Goal: Task Accomplishment & Management: Manage account settings

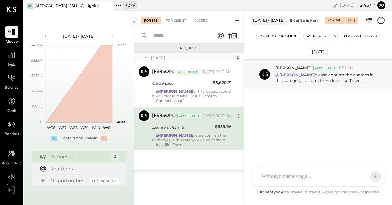
click at [124, 7] on div "+ 279" at bounding box center [129, 5] width 13 height 8
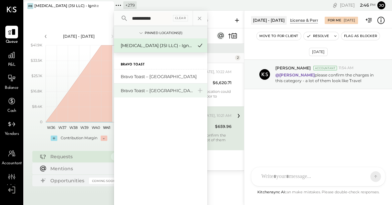
type input "**********"
click at [149, 85] on div "Bravo Toast – [GEOGRAPHIC_DATA]" at bounding box center [160, 90] width 93 height 14
click at [148, 89] on div "Bravo Toast – [GEOGRAPHIC_DATA]" at bounding box center [157, 90] width 72 height 6
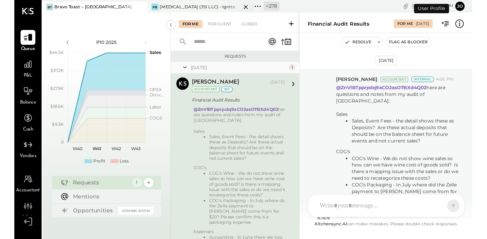
scroll to position [164, 0]
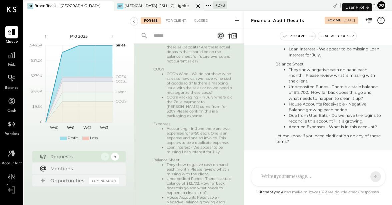
click at [196, 7] on icon at bounding box center [198, 6] width 8 height 8
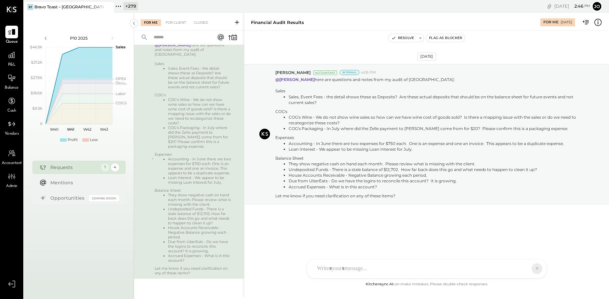
scroll to position [0, 0]
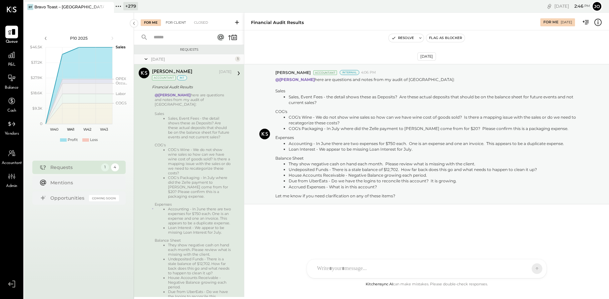
click at [172, 19] on div "For Client" at bounding box center [175, 22] width 27 height 7
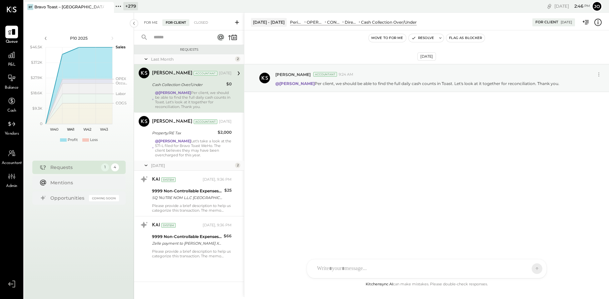
click at [152, 19] on div "For Me" at bounding box center [151, 22] width 20 height 7
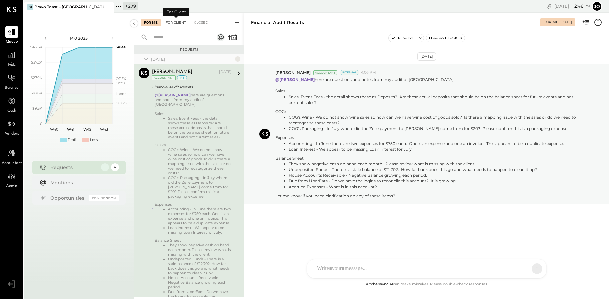
click at [172, 20] on div "For Client" at bounding box center [175, 22] width 27 height 7
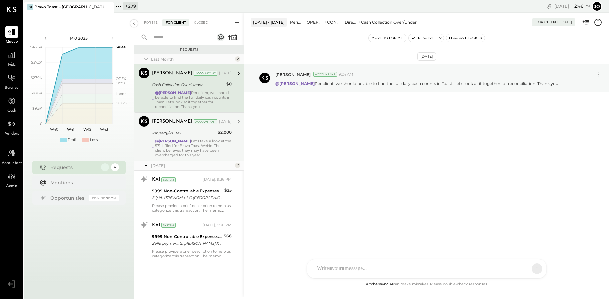
click at [199, 143] on div "@Alejandro Bueno Let's take a look at the 571-L filed for Bravo Toast WeHo. The…" at bounding box center [193, 148] width 77 height 19
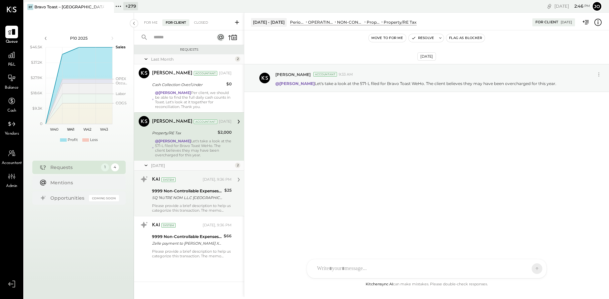
click at [204, 201] on div "SQ *AUTRE NOM L.L.C Los Angeles CA 10/02" at bounding box center [187, 197] width 70 height 7
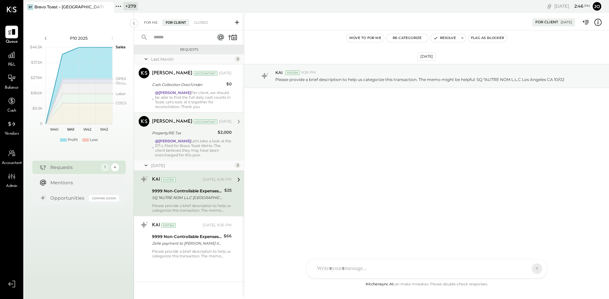
click at [149, 20] on div "For Me" at bounding box center [151, 22] width 20 height 7
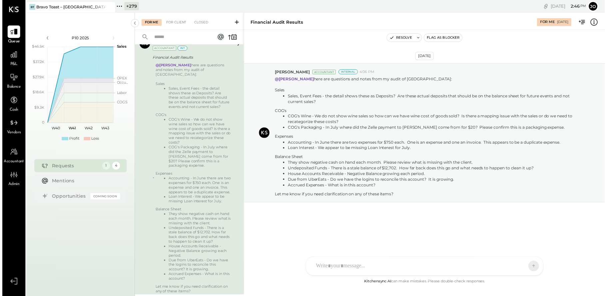
scroll to position [59, 0]
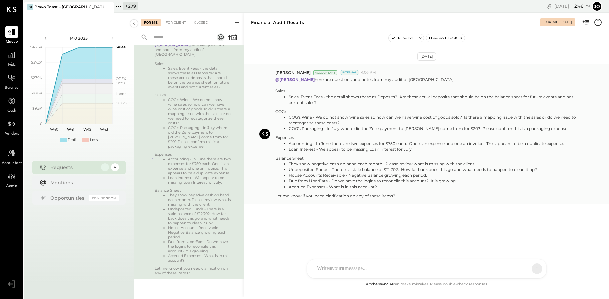
click at [305, 113] on div "COG's" at bounding box center [431, 112] width 312 height 6
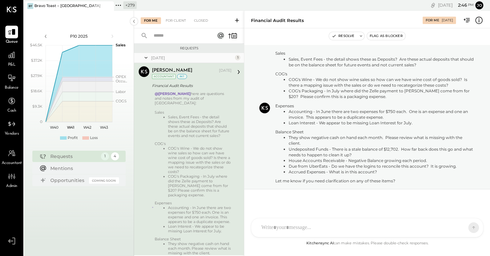
click at [207, 57] on div "[DATE]" at bounding box center [192, 58] width 82 height 6
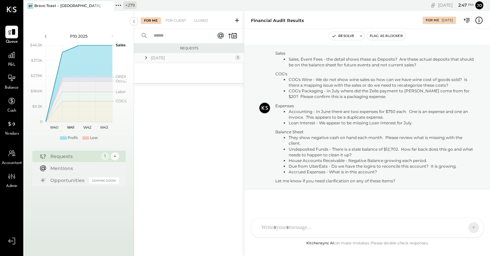
click at [207, 57] on div "[DATE]" at bounding box center [192, 58] width 82 height 6
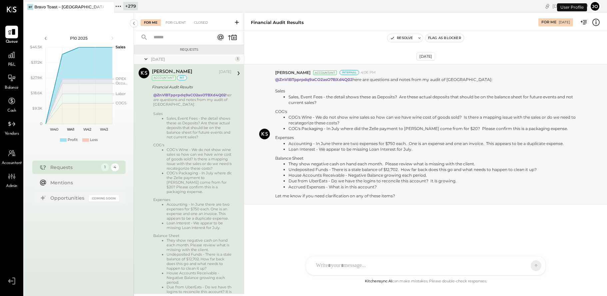
click at [124, 7] on div "+ 279" at bounding box center [130, 6] width 15 height 8
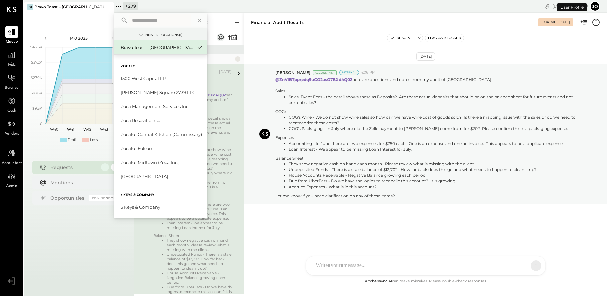
scroll to position [31, 0]
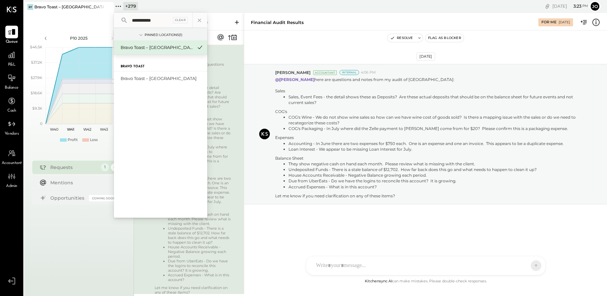
type input "**********"
click at [165, 54] on div "Bravo Toast – [GEOGRAPHIC_DATA]" at bounding box center [160, 47] width 93 height 14
click at [165, 48] on div "Bravo Toast – [GEOGRAPHIC_DATA]" at bounding box center [157, 47] width 72 height 6
click at [202, 22] on icon at bounding box center [199, 20] width 9 height 9
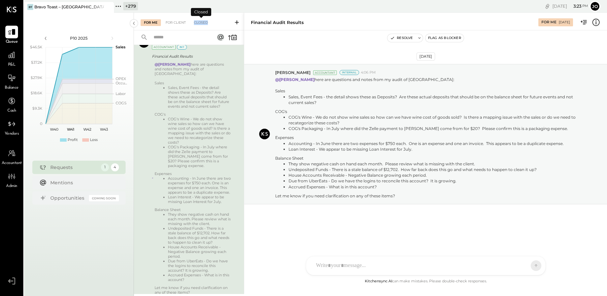
click at [202, 22] on div "Closed" at bounding box center [201, 22] width 21 height 7
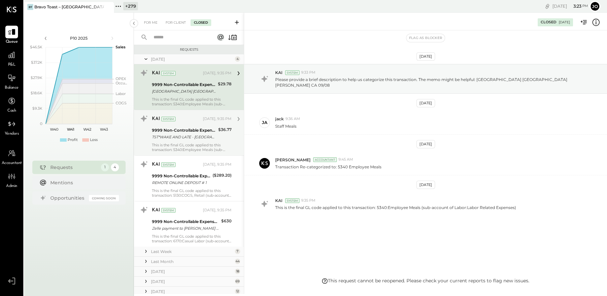
click at [191, 148] on div "This is the final GL code applied to this transaction: 5340:Employee Meals (sub…" at bounding box center [192, 147] width 80 height 9
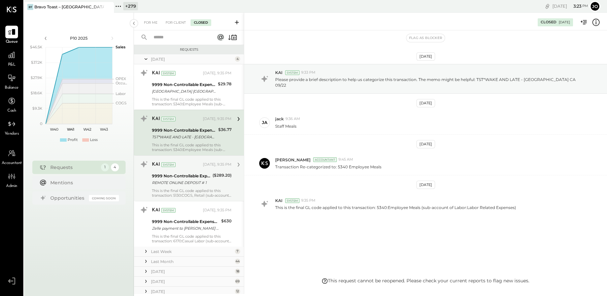
click at [200, 174] on div "9999 Non-Controllable Expenses:Other Income and Expenses:To Be Classified P&L" at bounding box center [181, 176] width 59 height 7
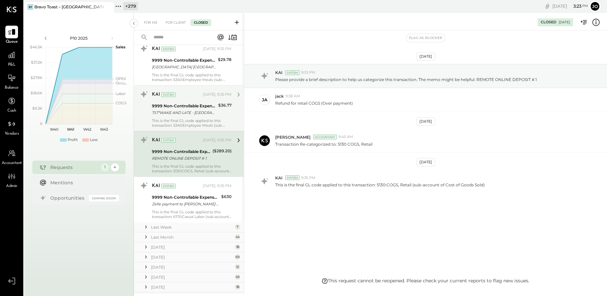
scroll to position [25, 0]
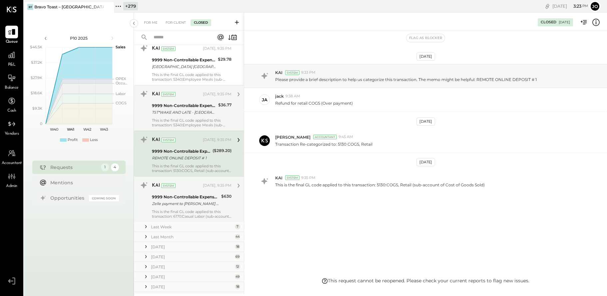
click at [201, 199] on div "9999 Non-Controllable Expenses:Other Income and Expenses:To Be Classified P&L" at bounding box center [185, 197] width 67 height 7
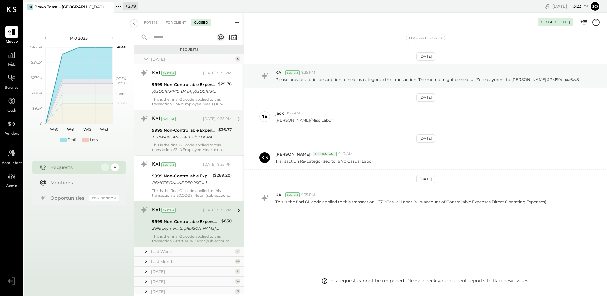
click at [189, 139] on div "TST*WAKE AND LATE - West Hollywoo CA 09/22" at bounding box center [184, 137] width 64 height 7
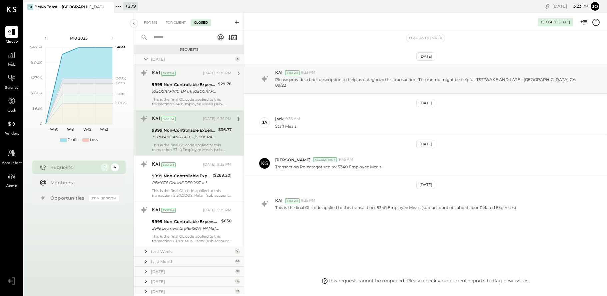
click at [187, 88] on div "SOHO HOUSE WEST HOLL WEST HOLLYWOO CA 09/08" at bounding box center [184, 91] width 64 height 7
